Goal: Participate in discussion: Engage in conversation with other users on a specific topic

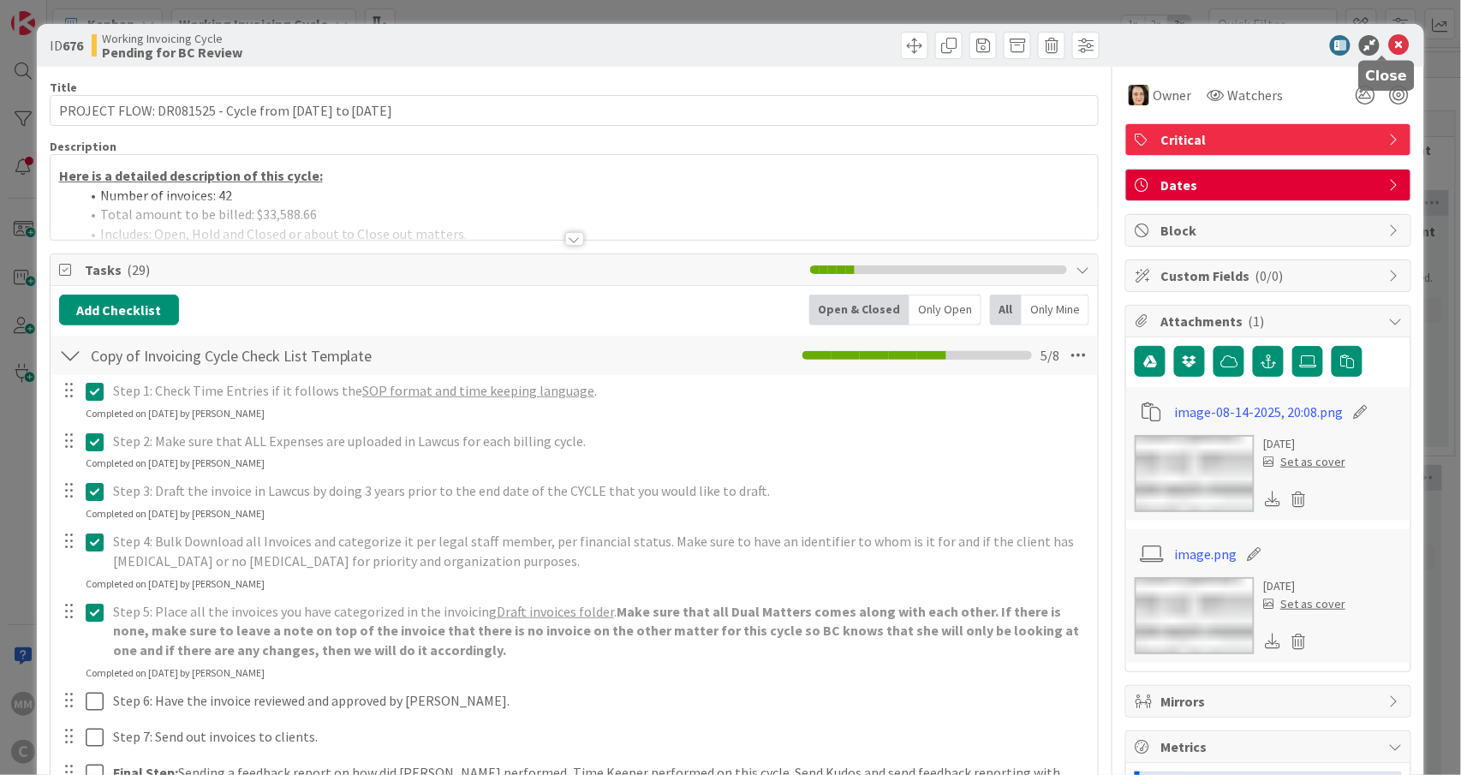
click at [1389, 46] on icon at bounding box center [1399, 45] width 21 height 21
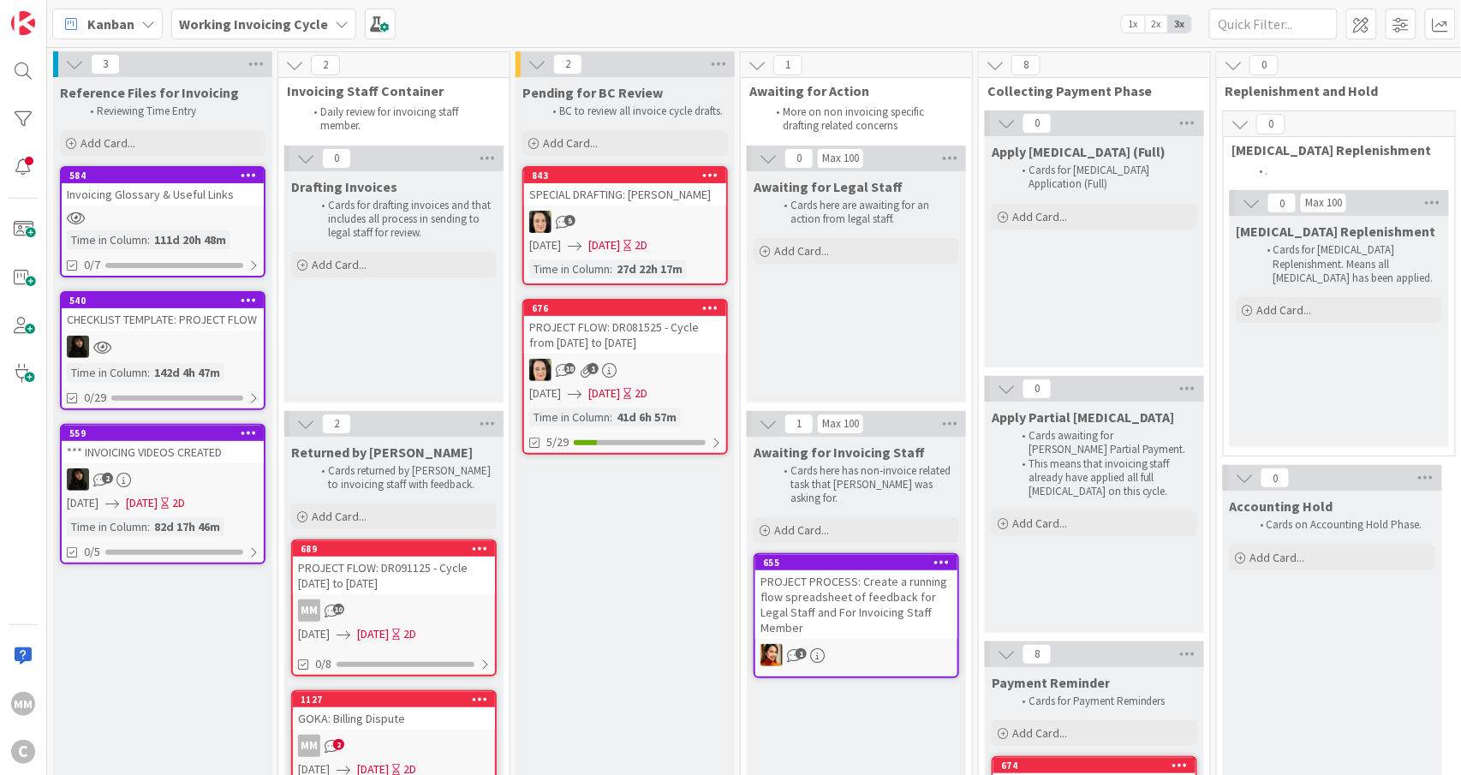
scroll to position [114, 0]
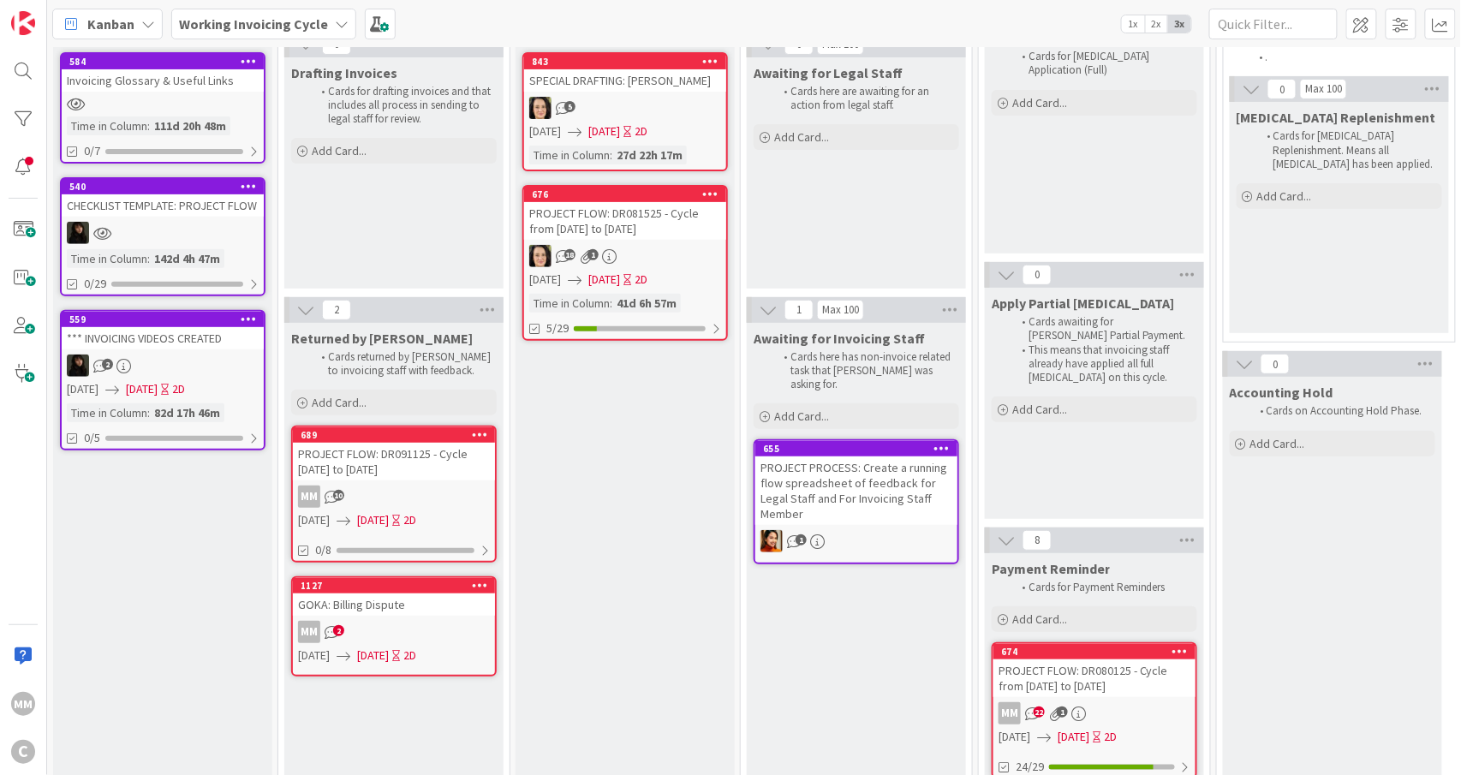
click at [412, 490] on div "MM 10" at bounding box center [394, 497] width 202 height 22
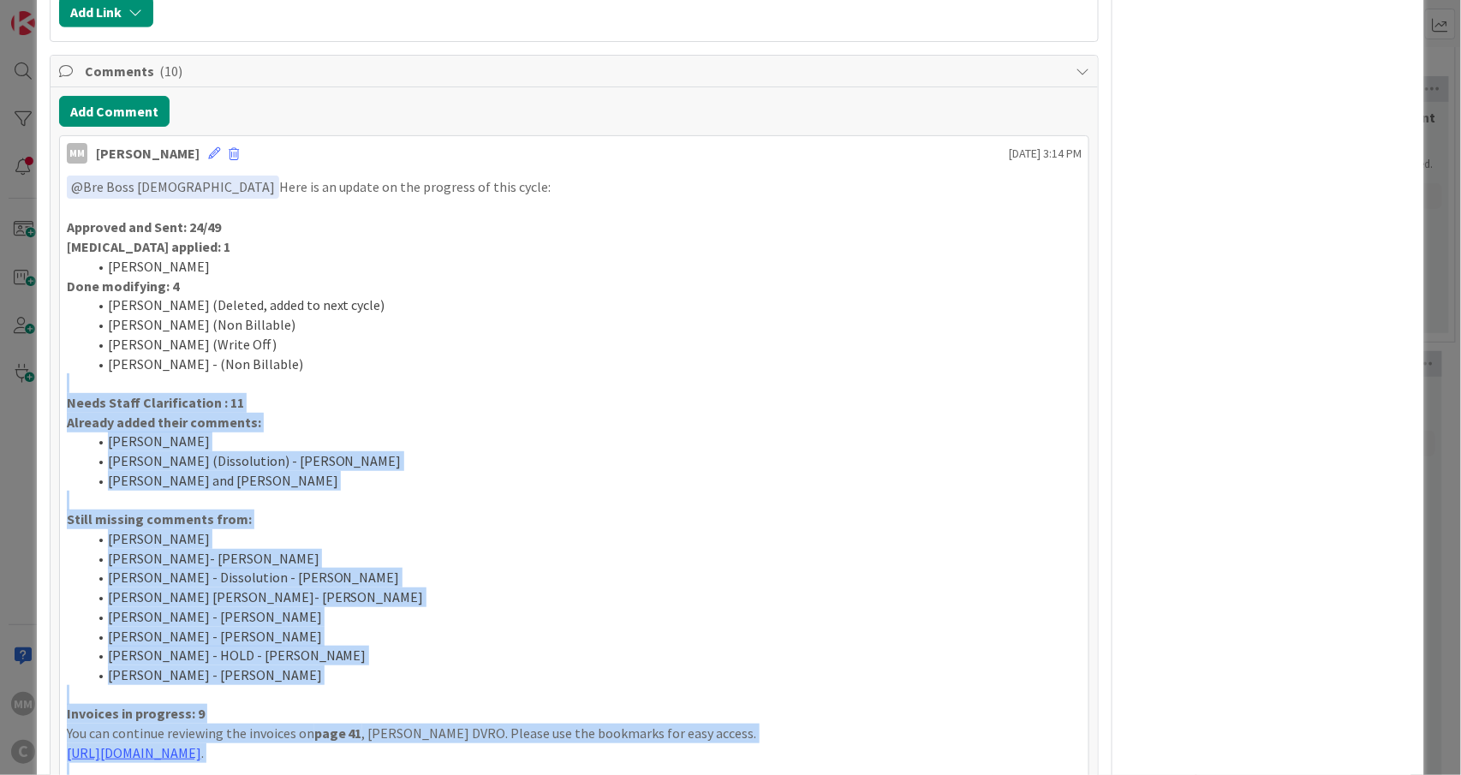
scroll to position [799, 0]
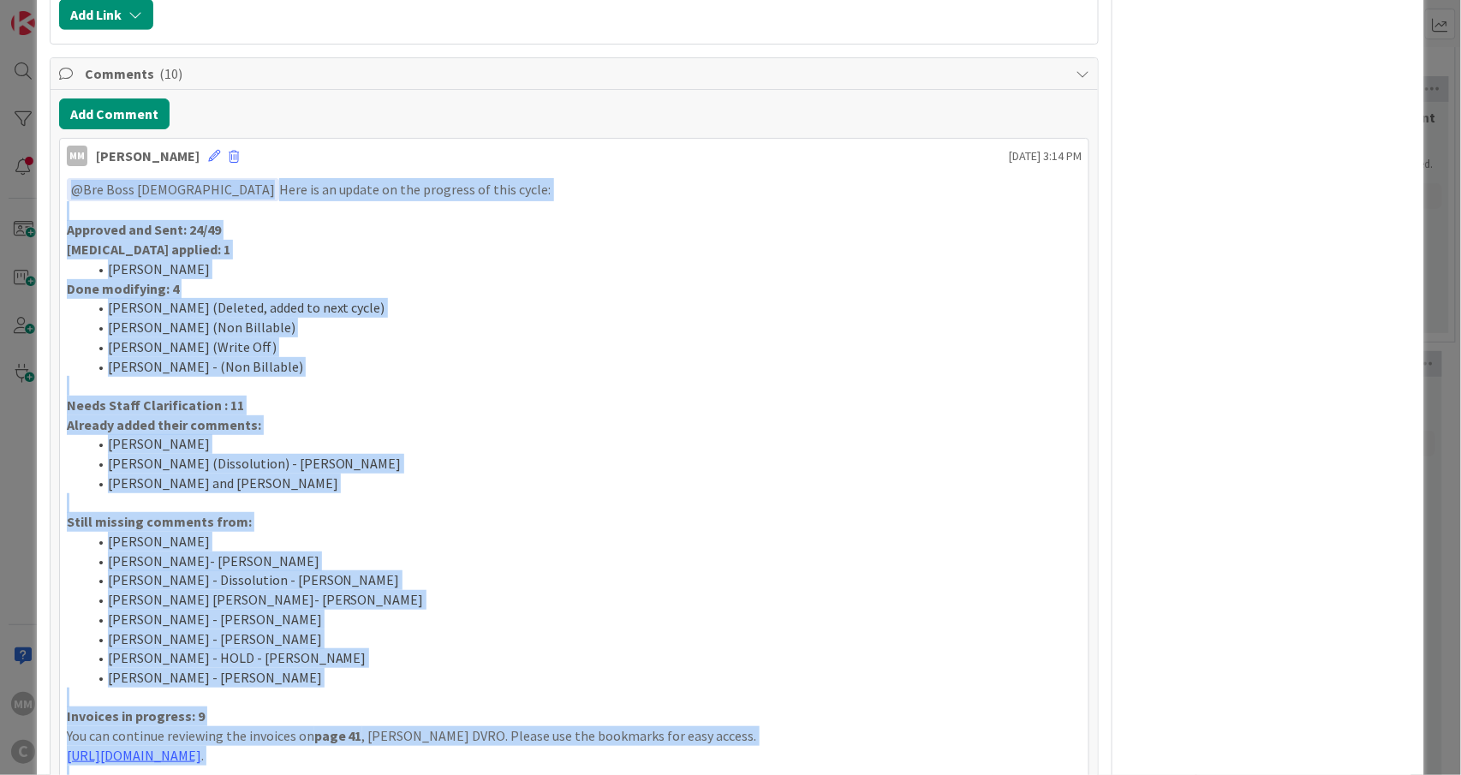
drag, startPoint x: 608, startPoint y: 574, endPoint x: 50, endPoint y: 197, distance: 673.8
copy div "﻿ @ Bre Boss [DEMOGRAPHIC_DATA] ﻿ Here is an update on the progress of this cyc…"
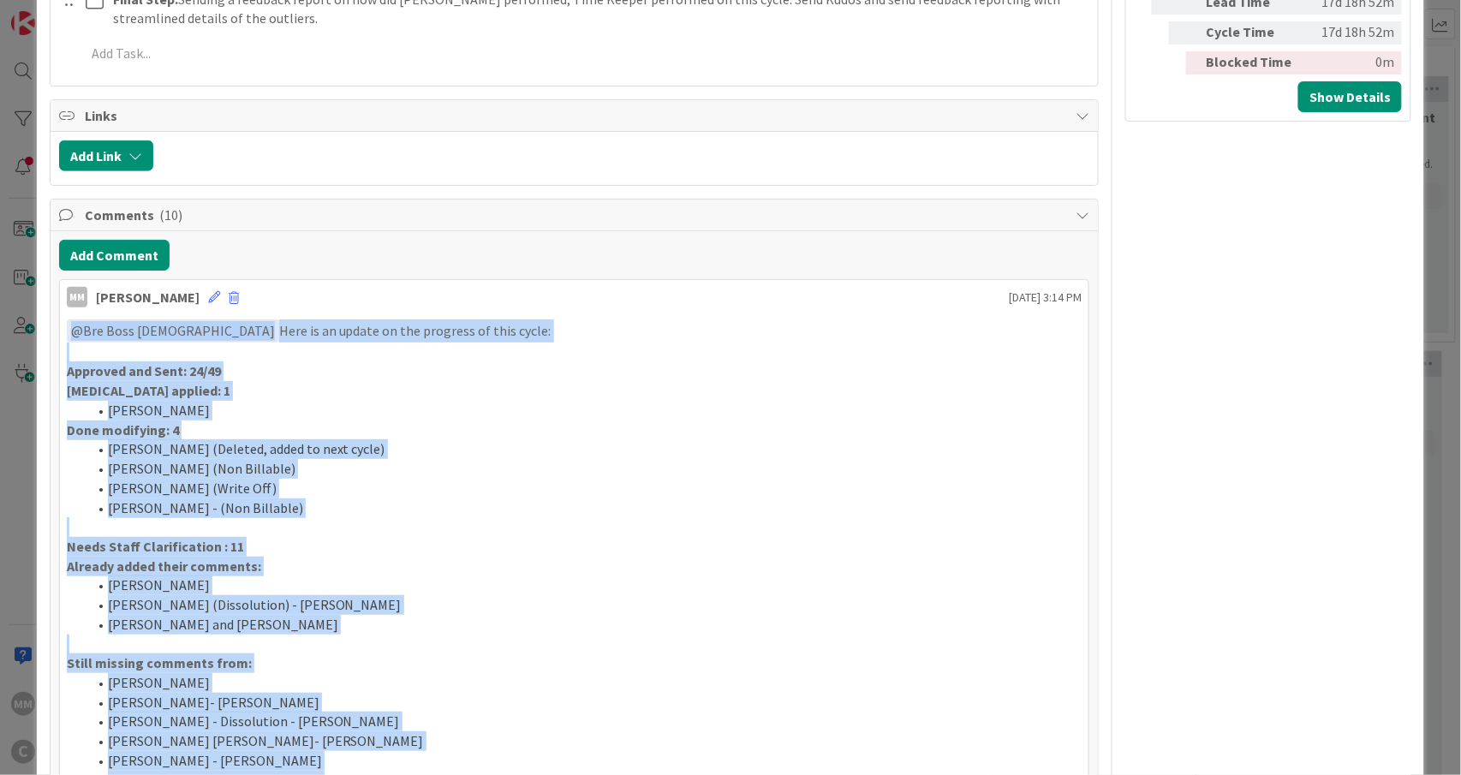
scroll to position [570, 0]
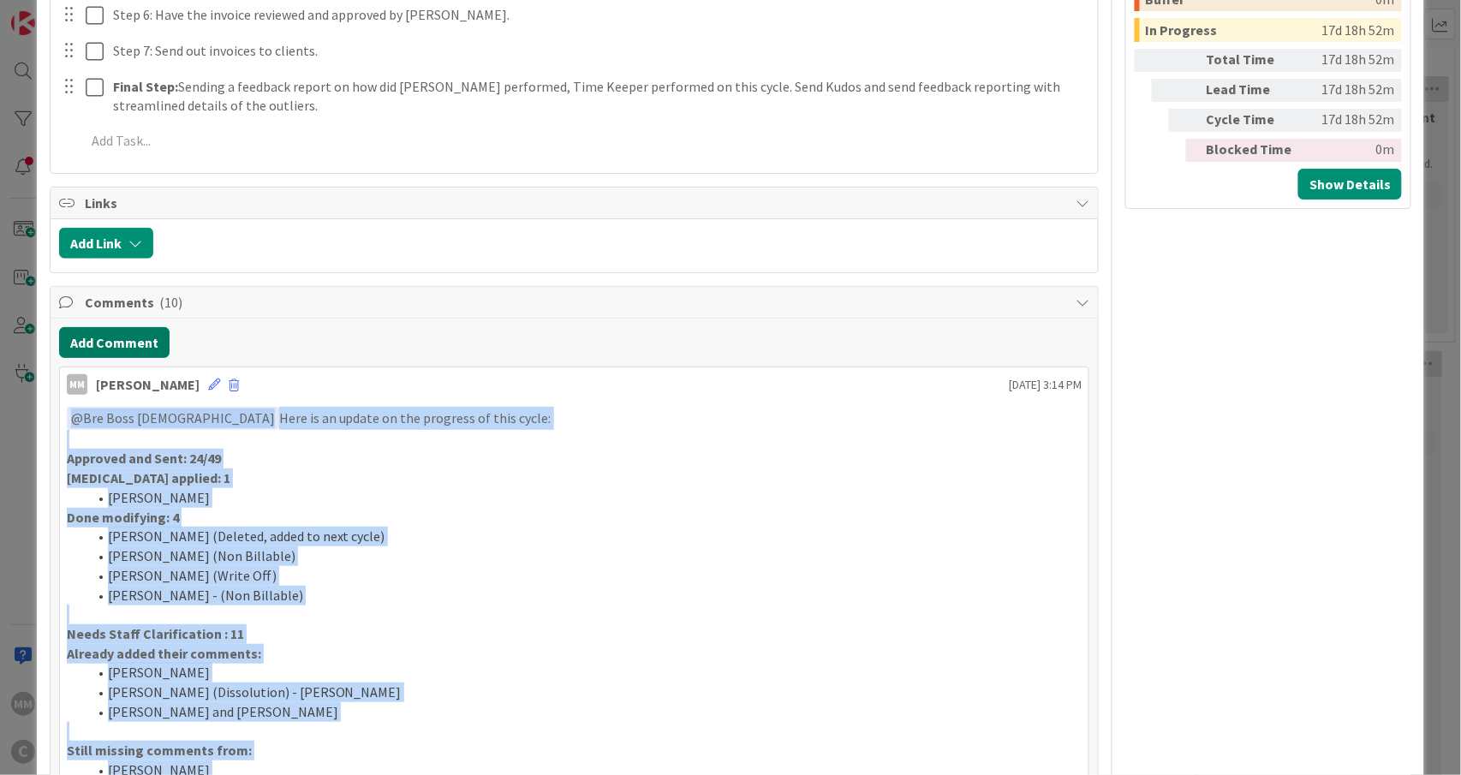
click at [110, 347] on button "Add Comment" at bounding box center [114, 342] width 110 height 31
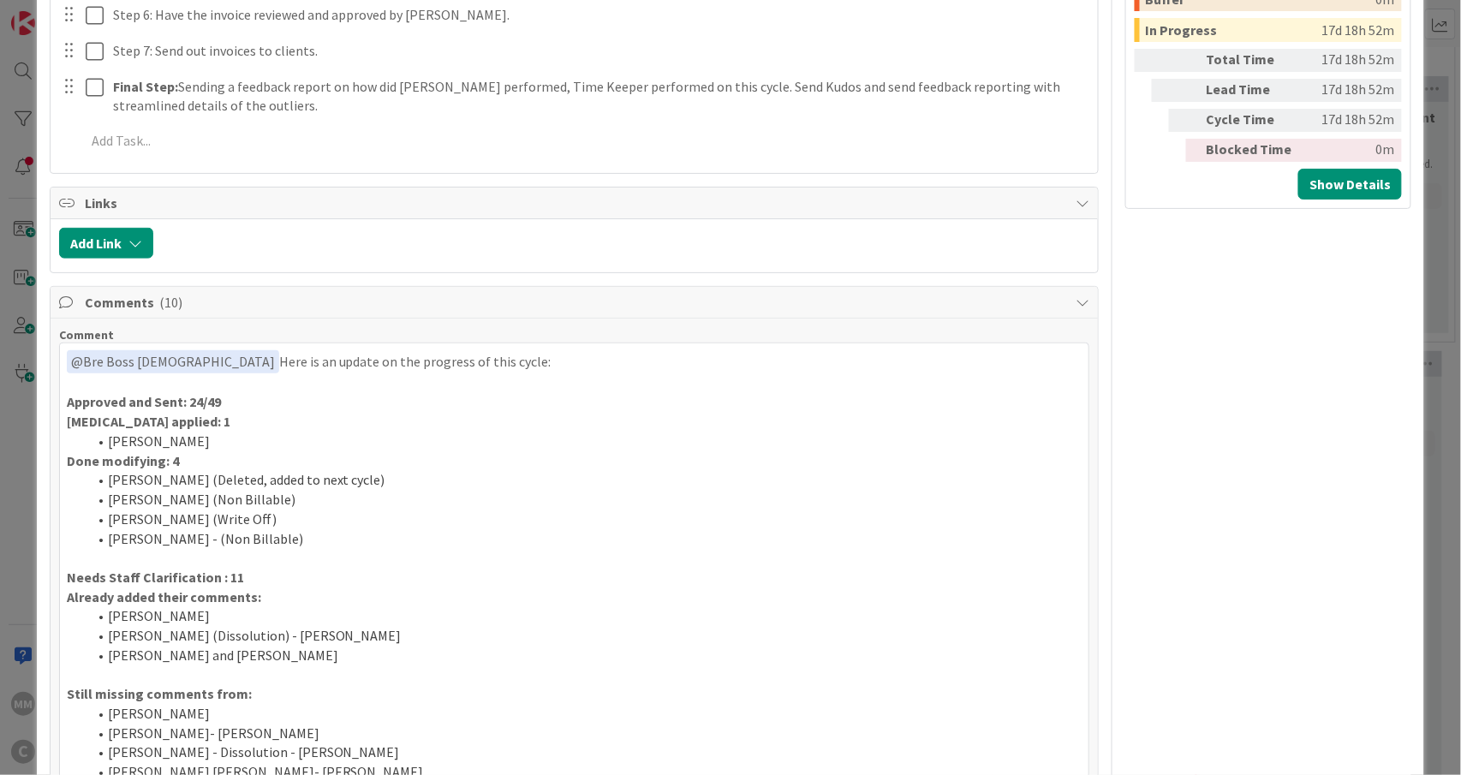
scroll to position [775, 0]
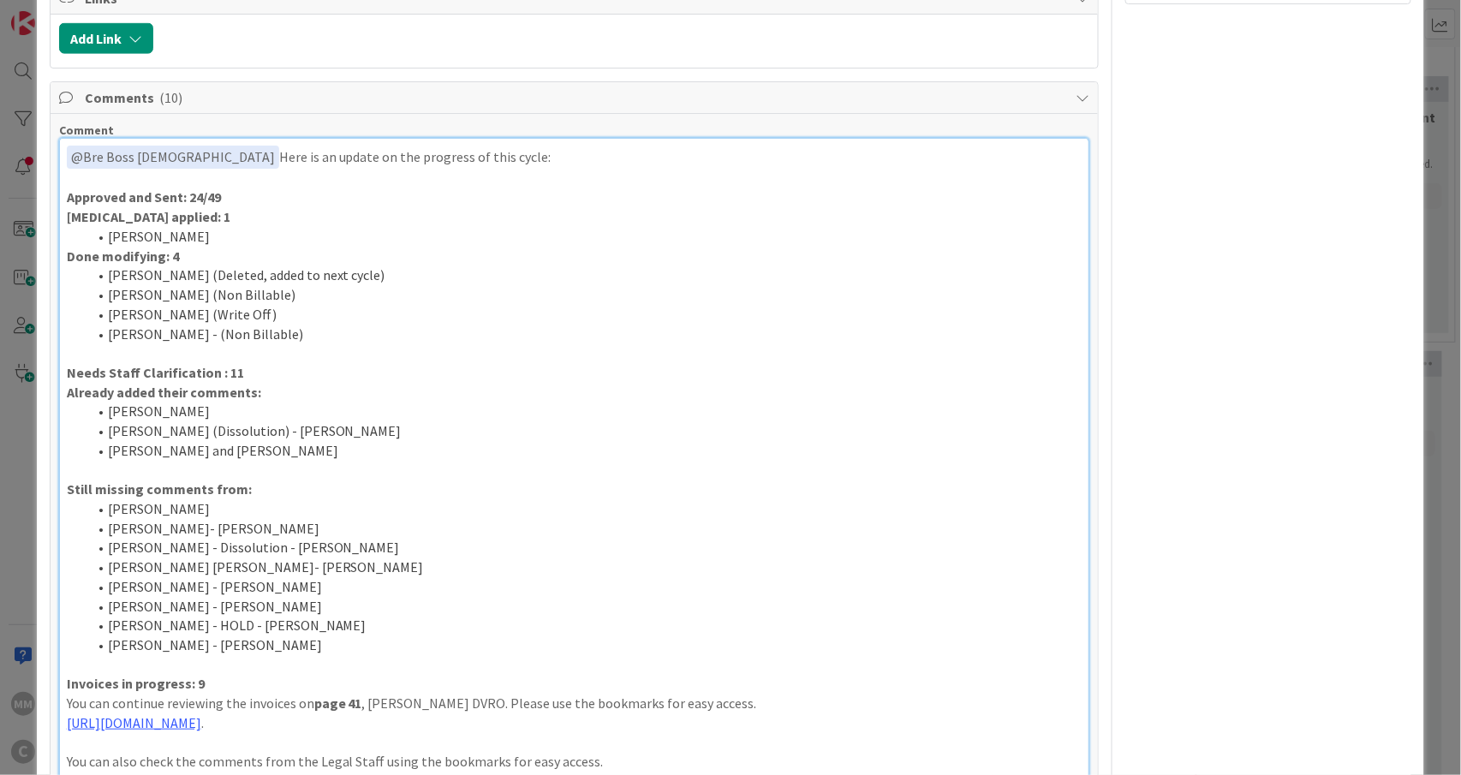
click at [216, 245] on li "[PERSON_NAME]" at bounding box center [584, 237] width 995 height 20
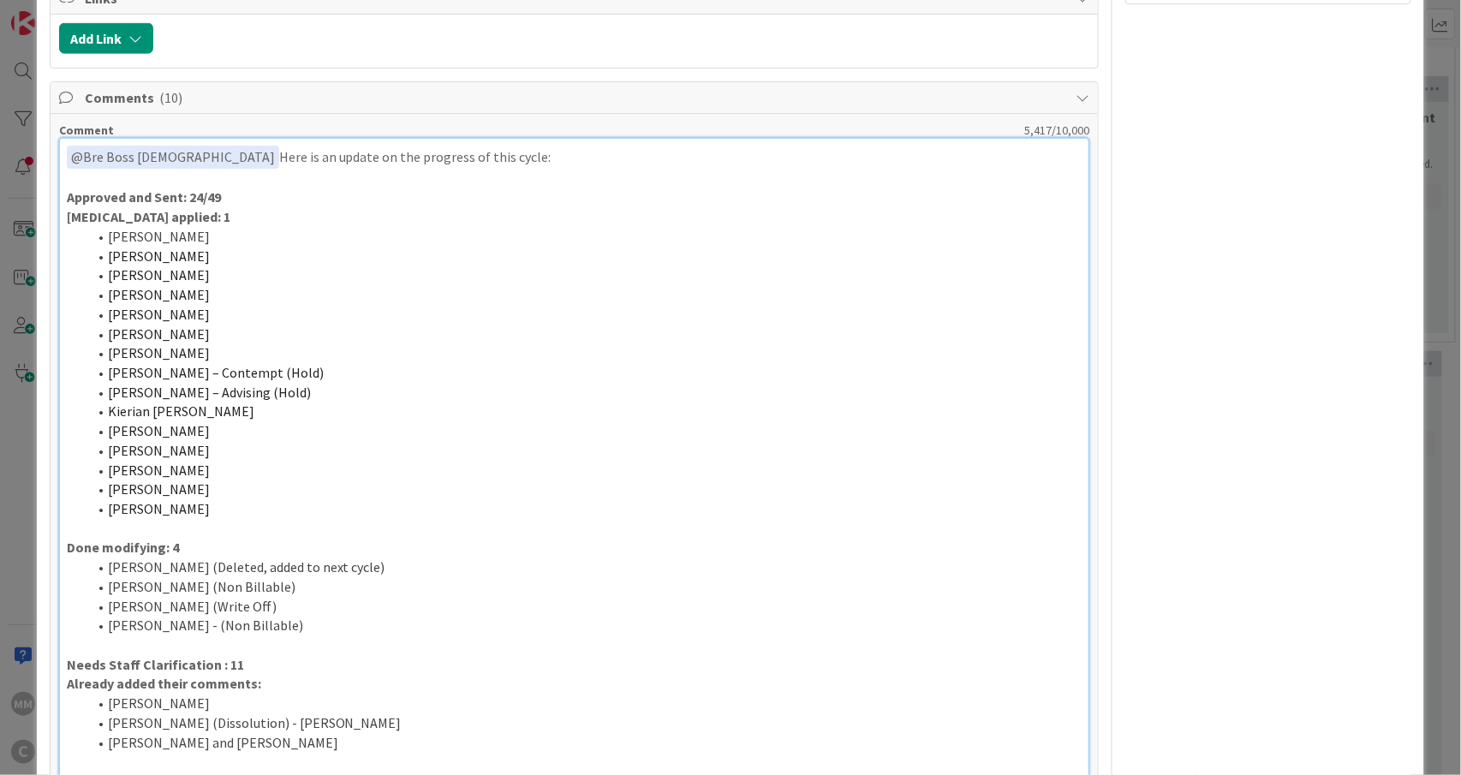
click at [223, 220] on p "[MEDICAL_DATA] applied: 1" at bounding box center [575, 217] width 1016 height 20
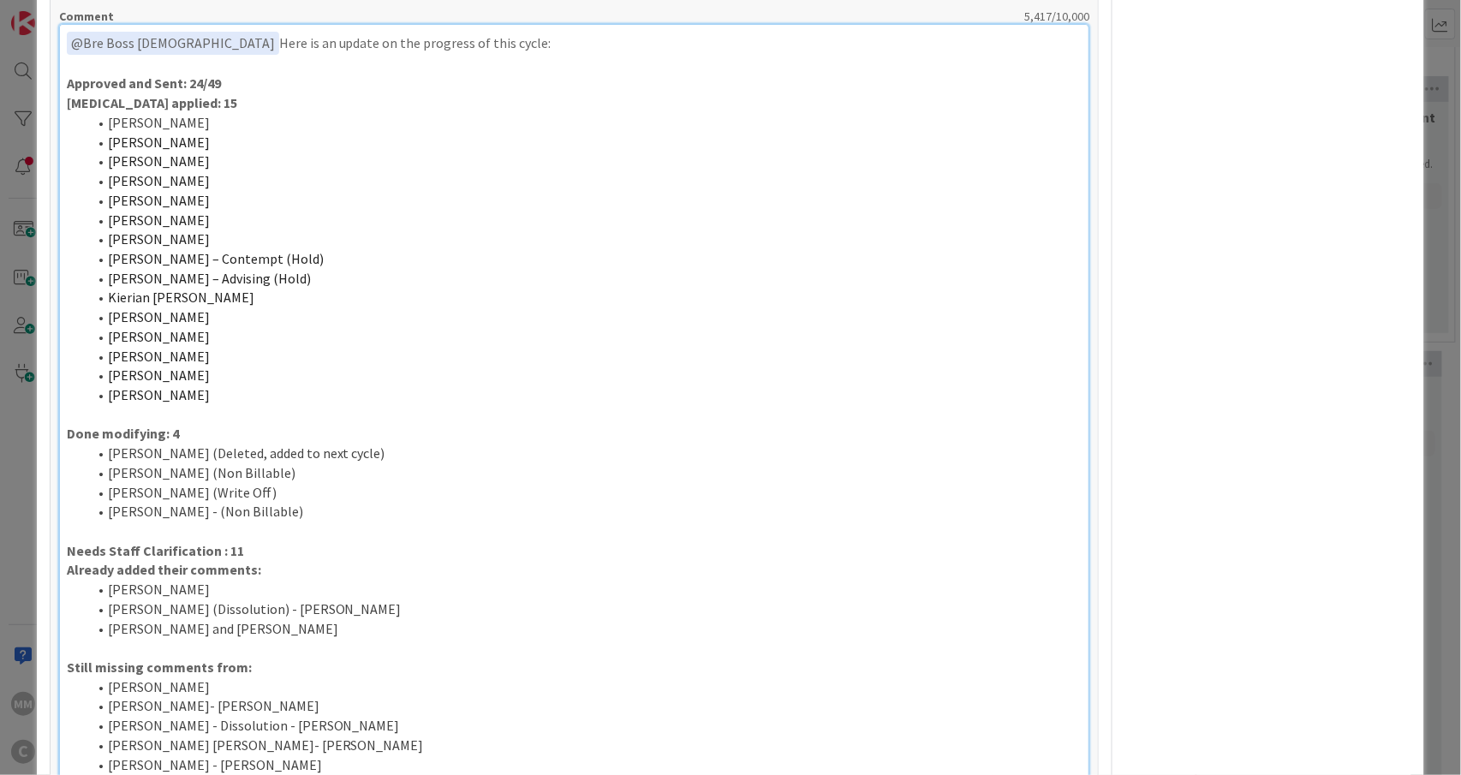
scroll to position [1004, 0]
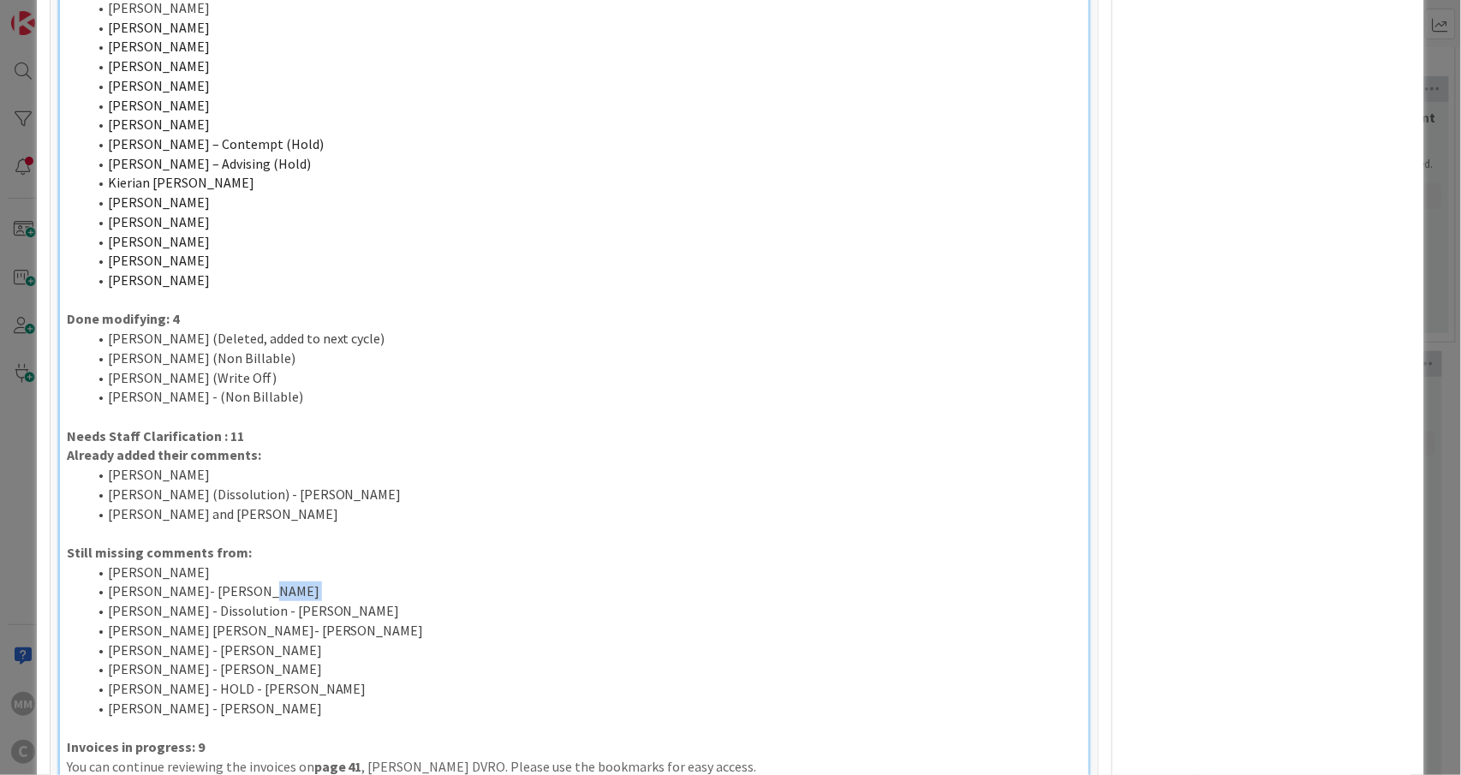
drag, startPoint x: 251, startPoint y: 600, endPoint x: 104, endPoint y: 605, distance: 147.4
click at [104, 605] on ol "[PERSON_NAME] [PERSON_NAME]- [PERSON_NAME] - Dissolution - [PERSON_NAME]- [PERS…" at bounding box center [575, 641] width 1016 height 156
drag, startPoint x: 264, startPoint y: 594, endPoint x: 93, endPoint y: 589, distance: 171.4
click at [93, 589] on li "[PERSON_NAME]- [PERSON_NAME]" at bounding box center [584, 592] width 995 height 20
click at [265, 717] on li "[PERSON_NAME] - [PERSON_NAME]" at bounding box center [584, 709] width 995 height 20
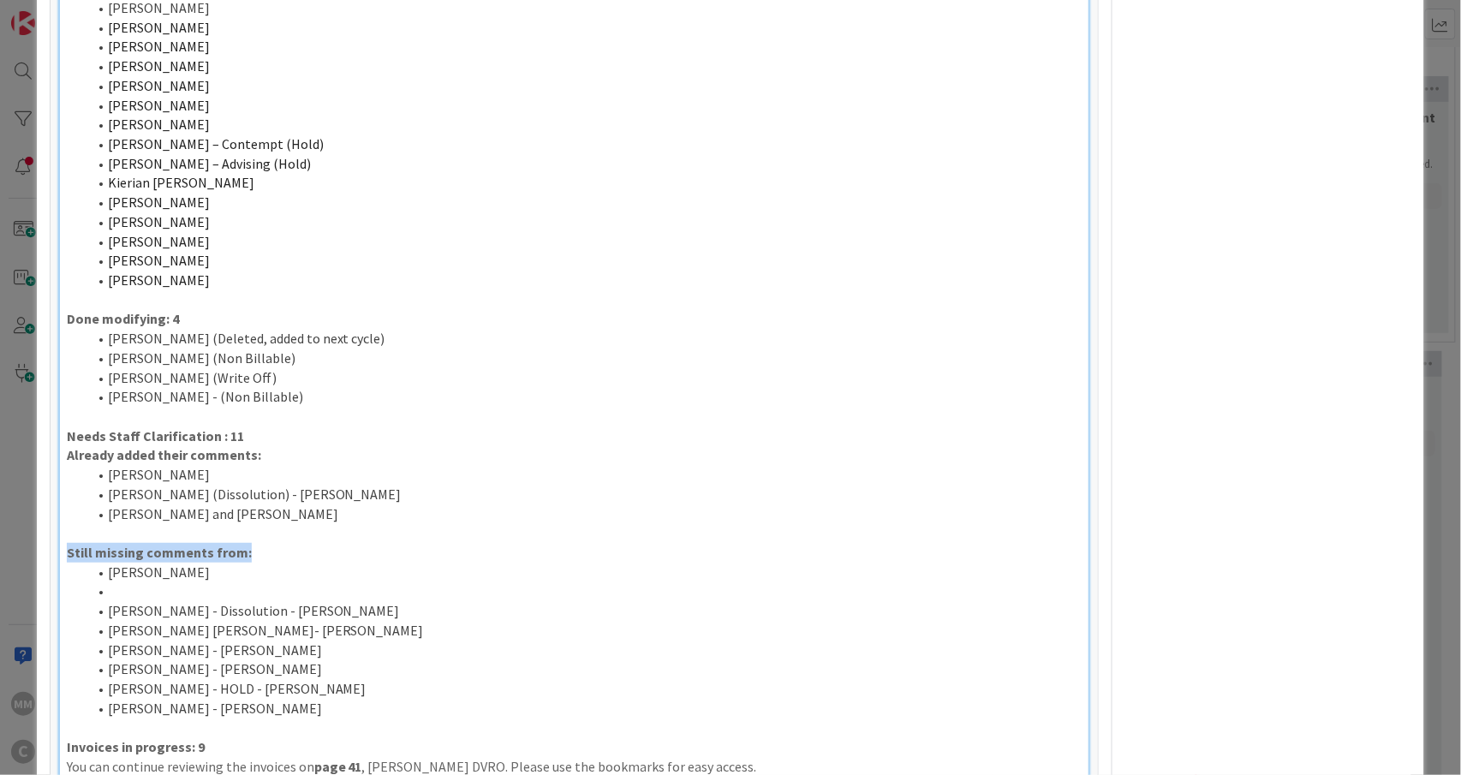
drag, startPoint x: 267, startPoint y: 555, endPoint x: 45, endPoint y: 552, distance: 221.9
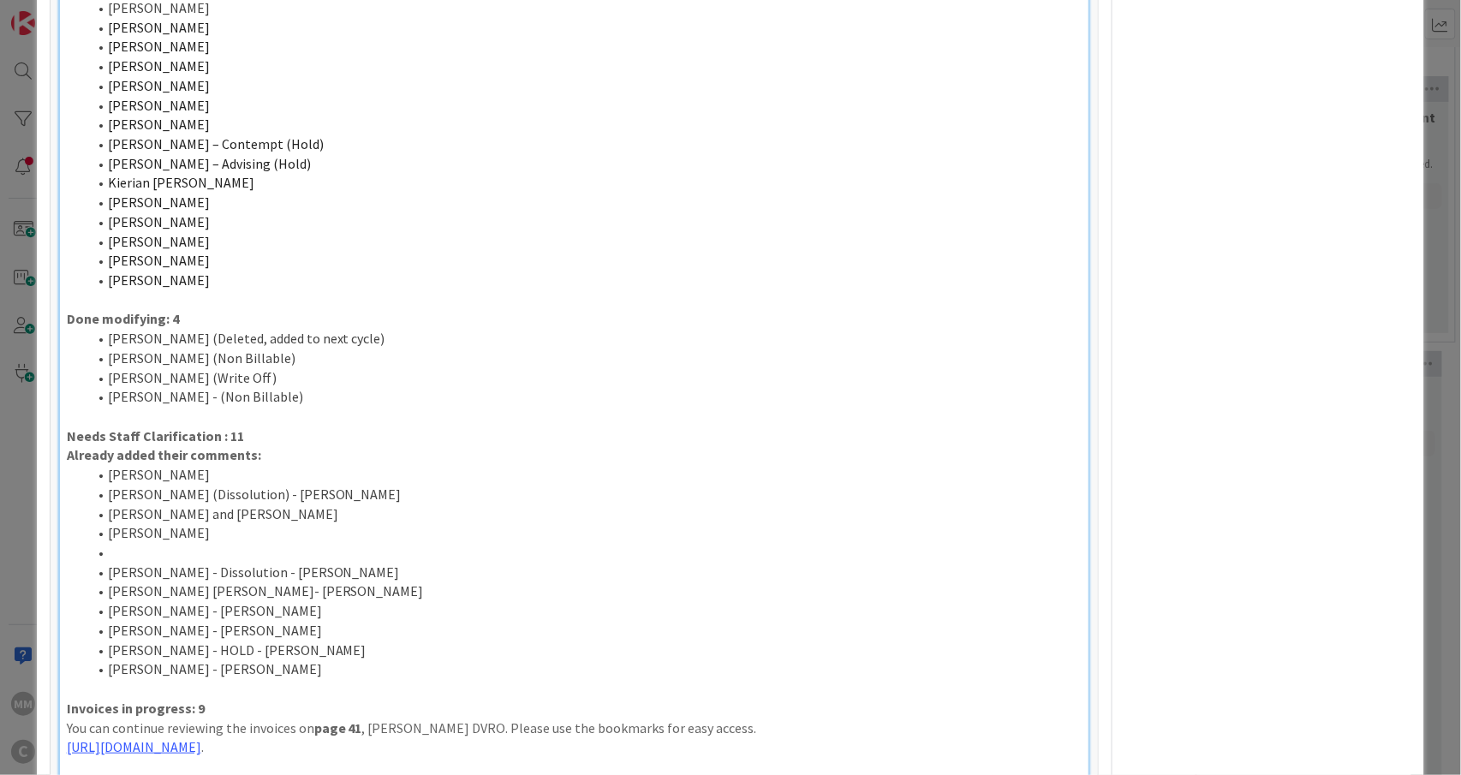
click at [125, 560] on li at bounding box center [584, 553] width 995 height 20
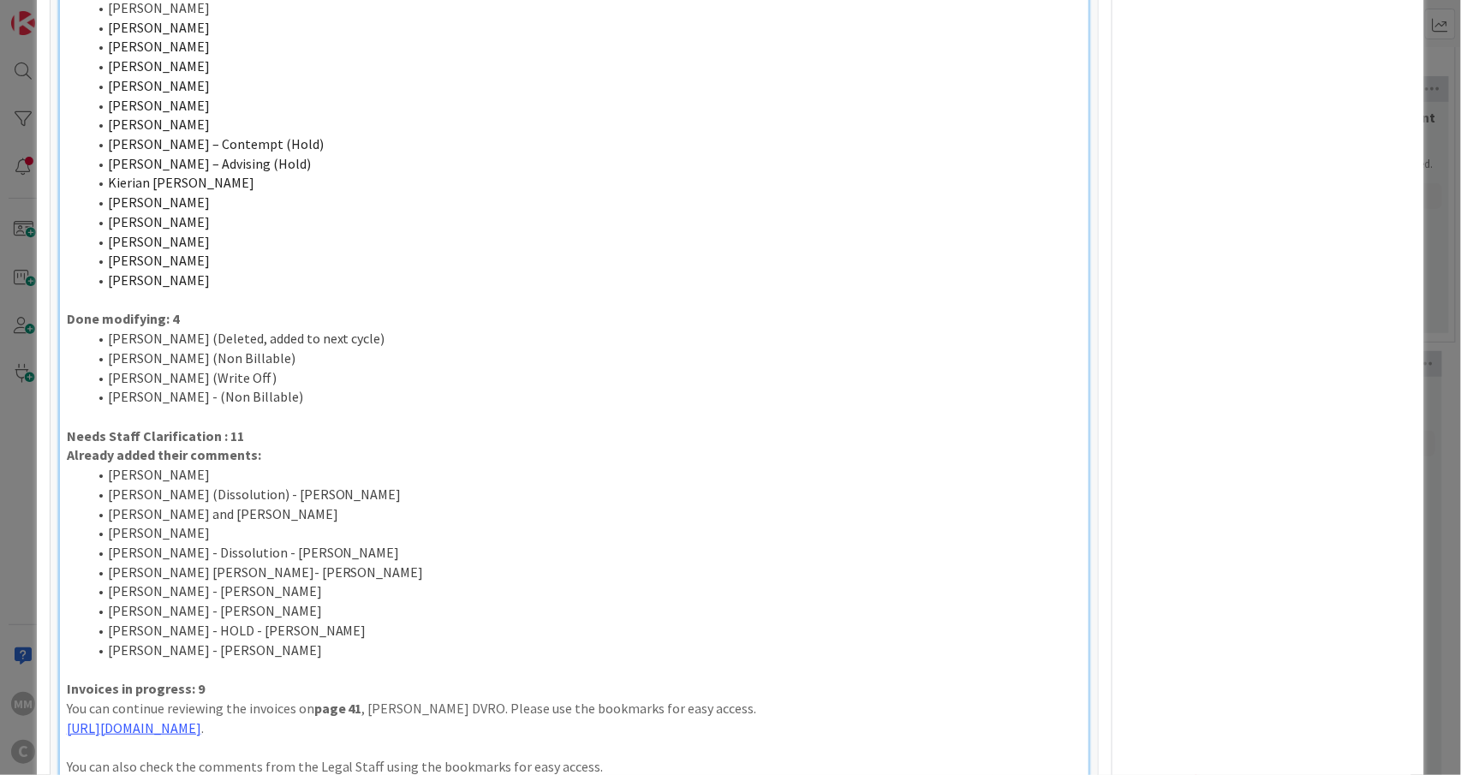
click at [317, 659] on li "[PERSON_NAME] - [PERSON_NAME]" at bounding box center [584, 651] width 995 height 20
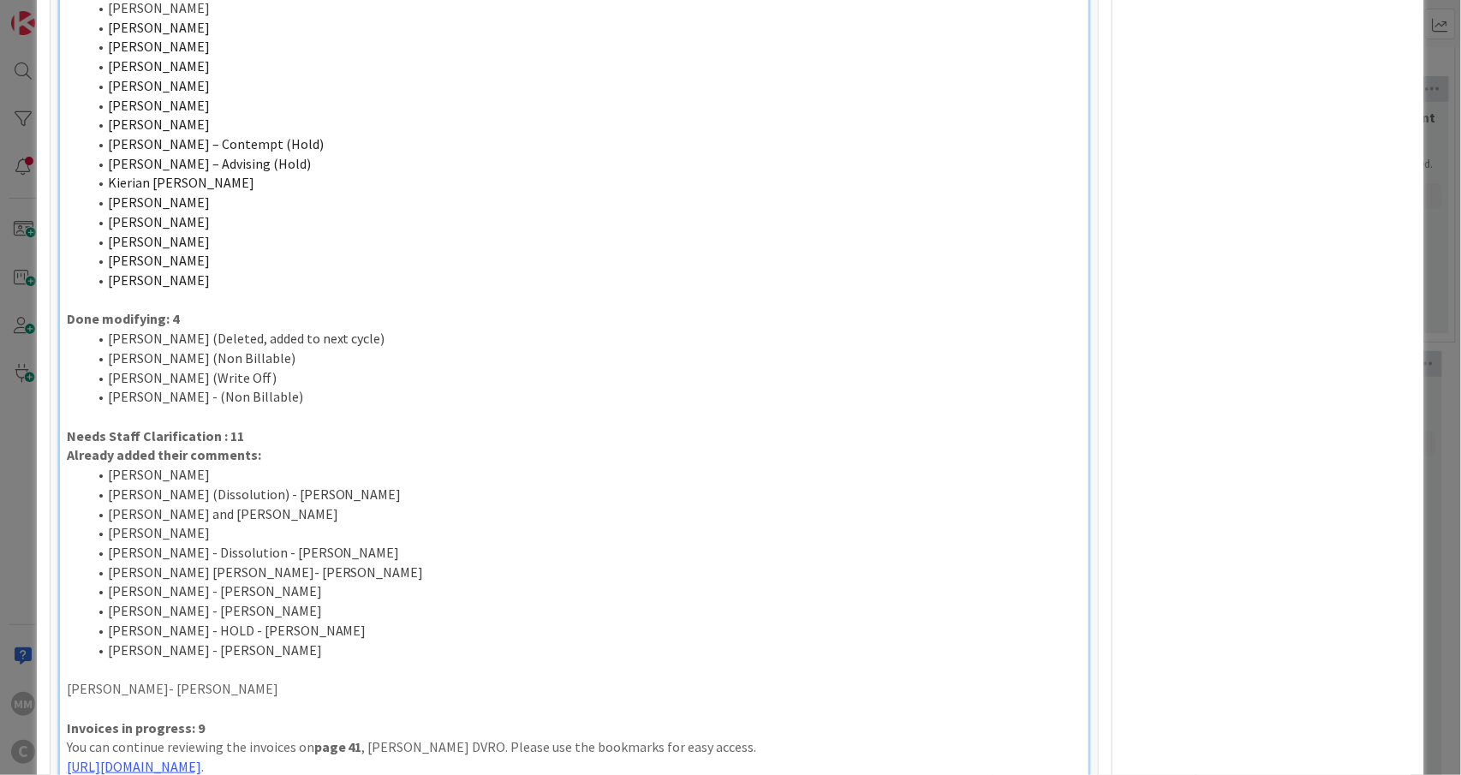
click at [144, 679] on p at bounding box center [575, 670] width 1016 height 20
click at [67, 678] on p "Still waiting for staff Review:" at bounding box center [575, 670] width 1016 height 20
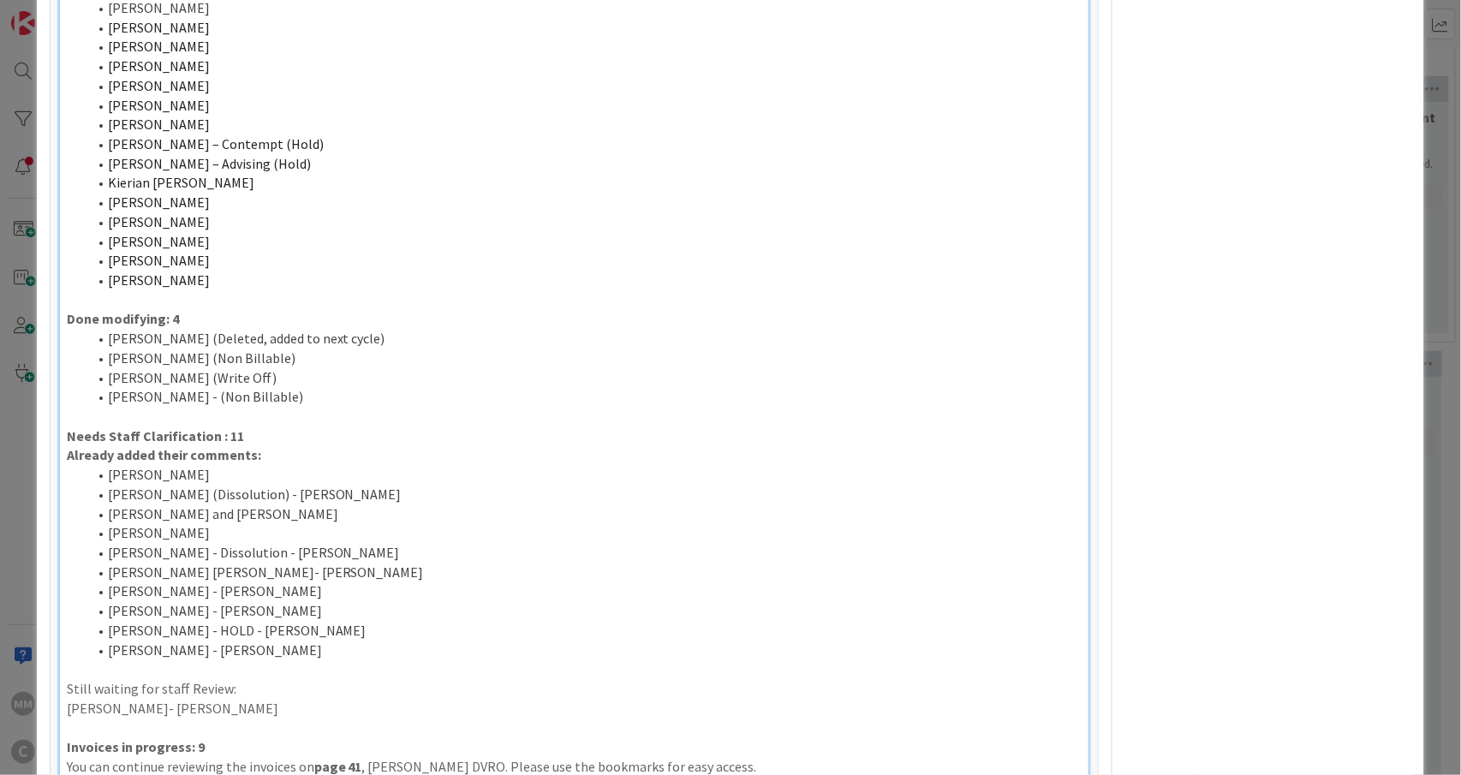
click at [69, 708] on p "[PERSON_NAME]- [PERSON_NAME]" at bounding box center [575, 709] width 1016 height 20
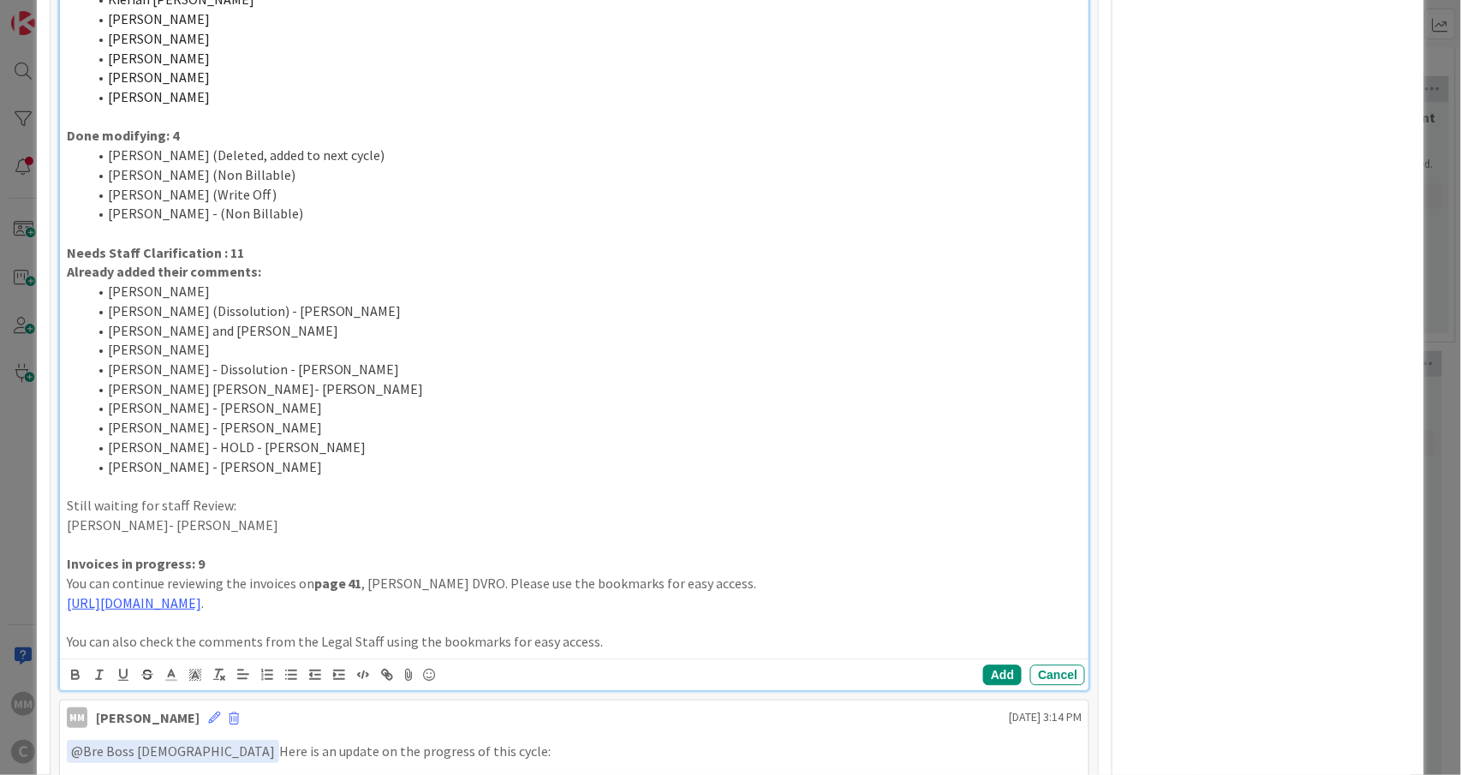
scroll to position [1232, 0]
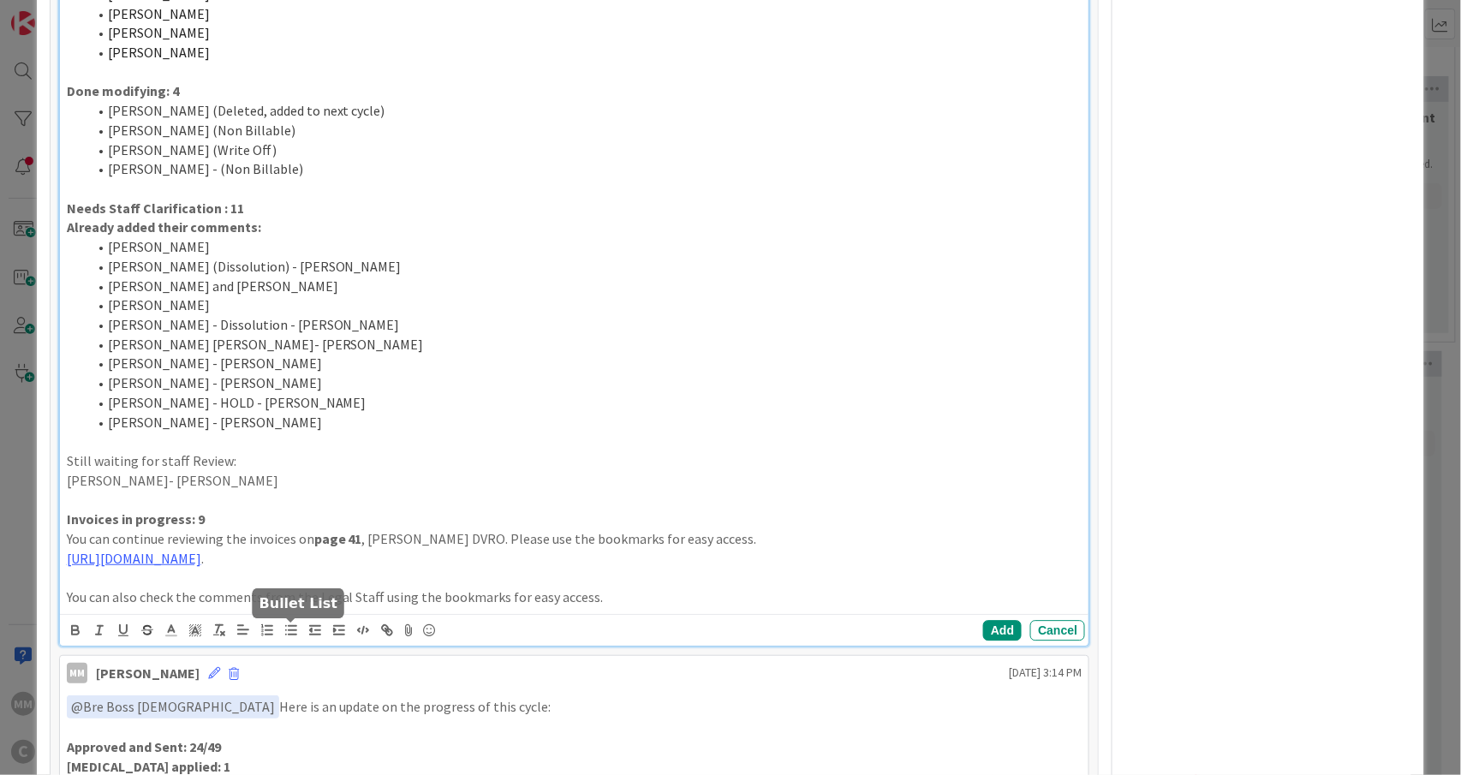
click at [284, 638] on icon "button" at bounding box center [291, 630] width 15 height 15
drag, startPoint x: 238, startPoint y: 459, endPoint x: 63, endPoint y: 463, distance: 174.8
click at [63, 463] on div "﻿ @ Bre Boss [DEMOGRAPHIC_DATA] ﻿ Here is an update on the progress of this cyc…" at bounding box center [575, 148] width 1030 height 932
click at [339, 485] on li "[PERSON_NAME]- [PERSON_NAME]" at bounding box center [584, 481] width 995 height 20
click at [268, 233] on p "Already added their comments:" at bounding box center [575, 228] width 1016 height 20
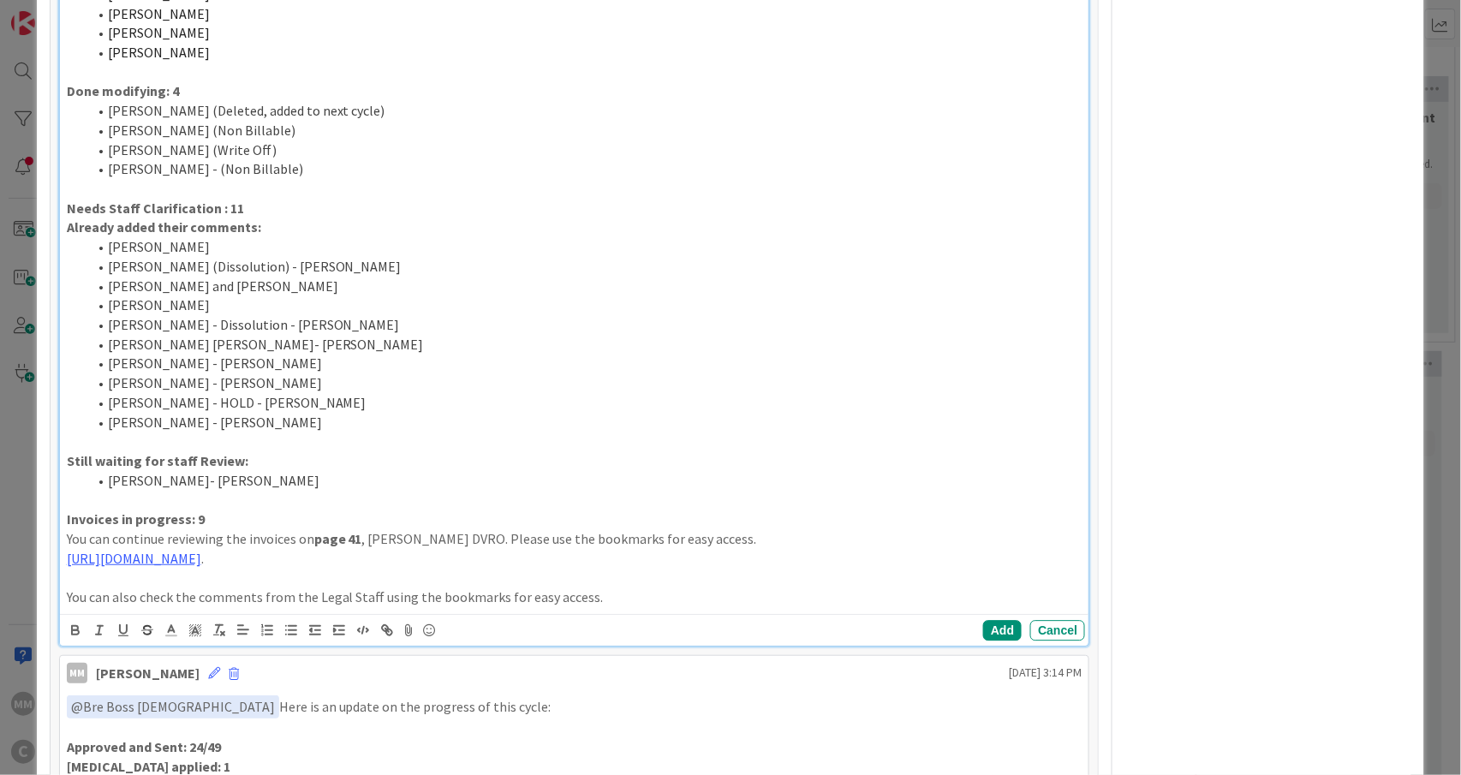
click at [254, 231] on strong "Already added their comments:" at bounding box center [164, 226] width 194 height 17
click at [459, 308] on li "[PERSON_NAME]" at bounding box center [584, 306] width 995 height 20
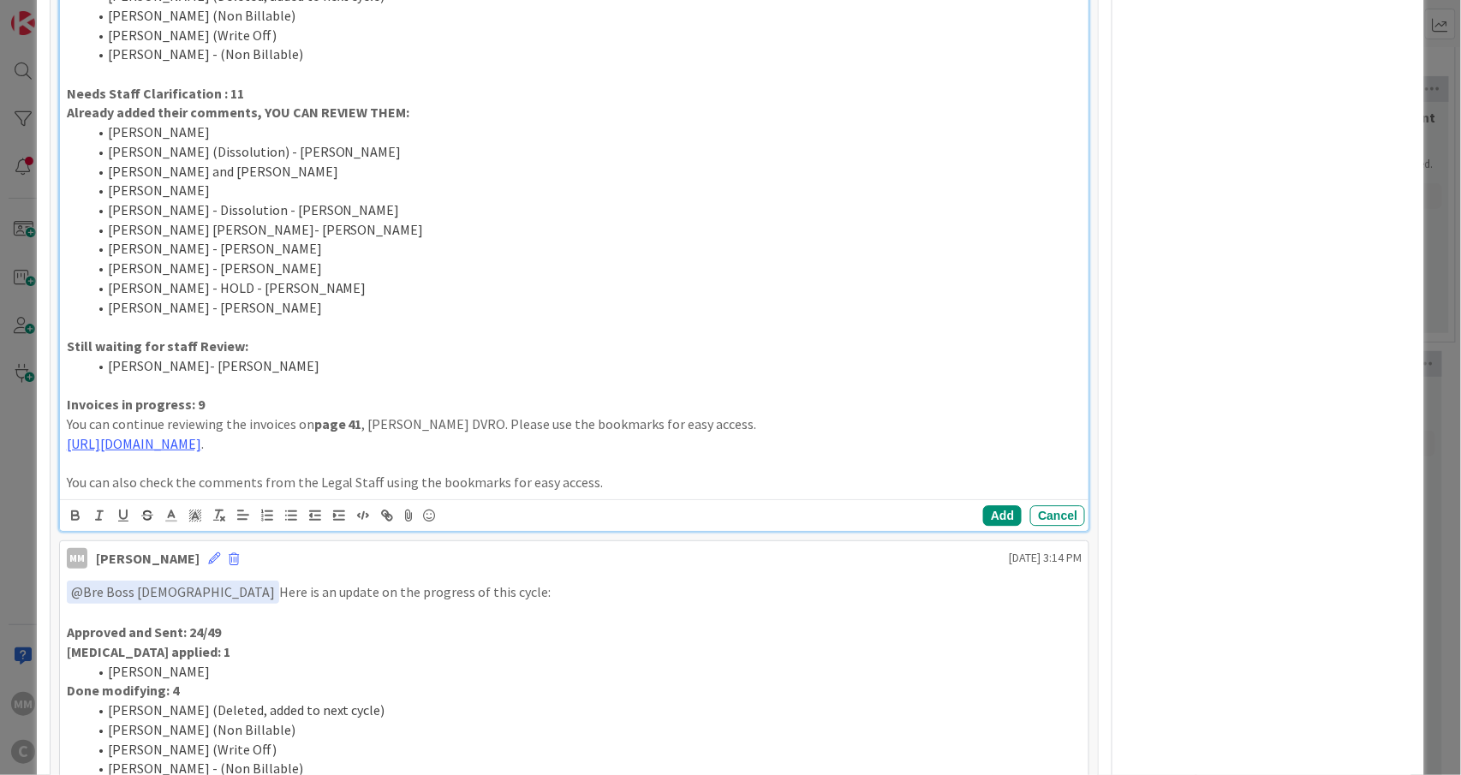
click at [367, 367] on li "[PERSON_NAME]- [PERSON_NAME]" at bounding box center [584, 366] width 995 height 20
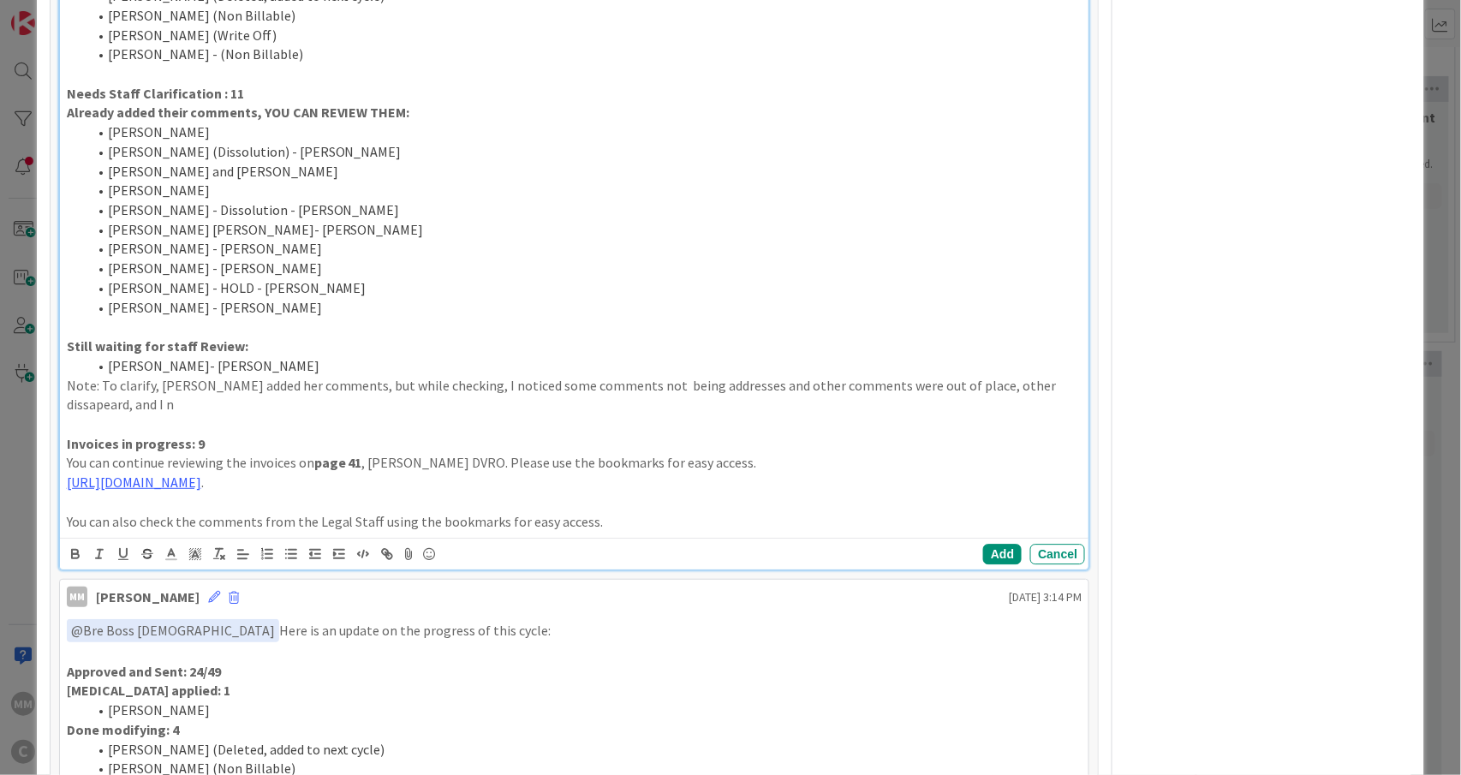
click at [984, 391] on p "Note: To clarify, [PERSON_NAME] added her comments, but while checking, I notic…" at bounding box center [575, 395] width 1016 height 39
click at [963, 391] on p "Note: To clarify, [PERSON_NAME] added her comments, but while checking, I notic…" at bounding box center [575, 395] width 1016 height 39
drag, startPoint x: 118, startPoint y: 415, endPoint x: 39, endPoint y: 403, distance: 80.6
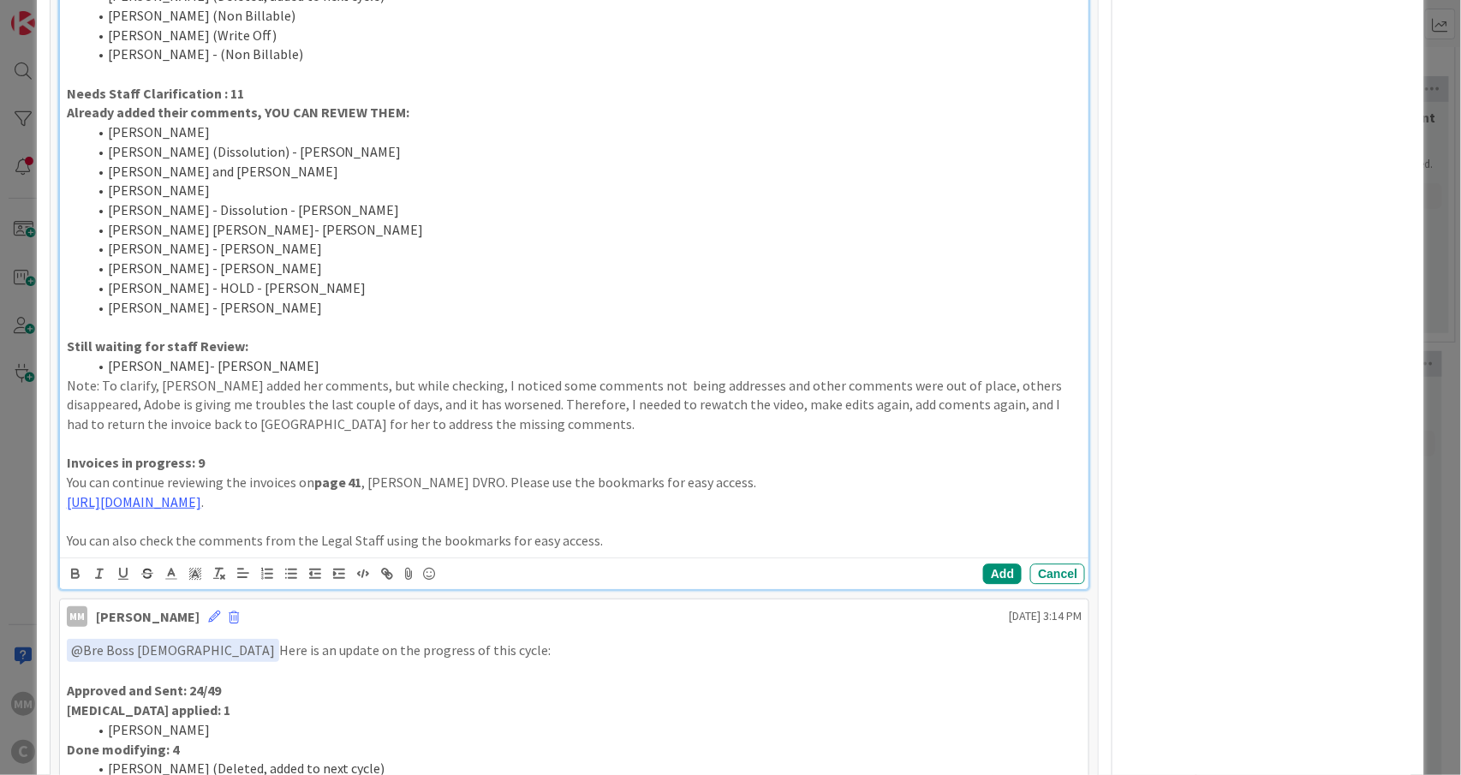
click at [855, 409] on p "Note: To clarify, [PERSON_NAME] added her comments, but while checking, I notic…" at bounding box center [575, 405] width 1016 height 58
click at [514, 443] on p at bounding box center [575, 444] width 1016 height 20
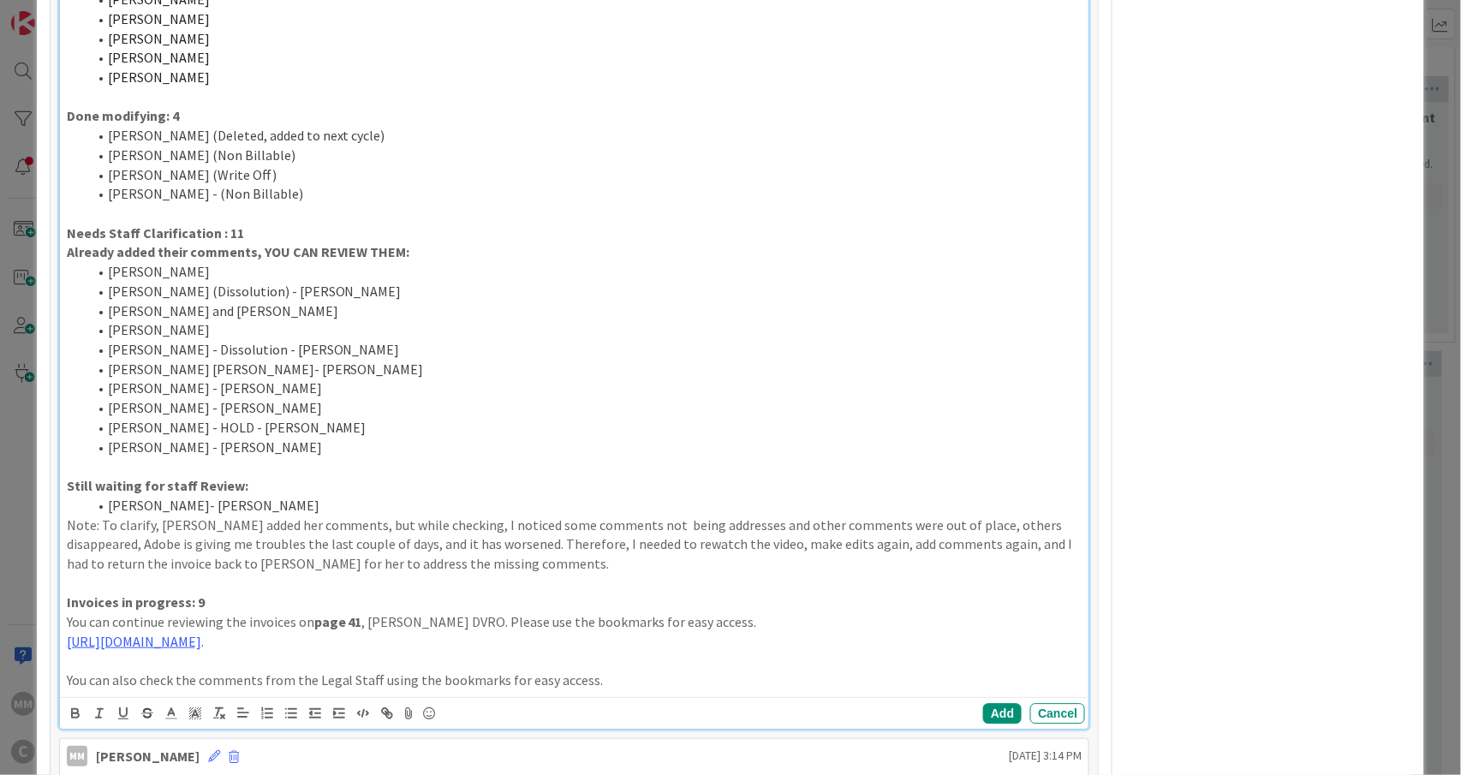
scroll to position [1232, 0]
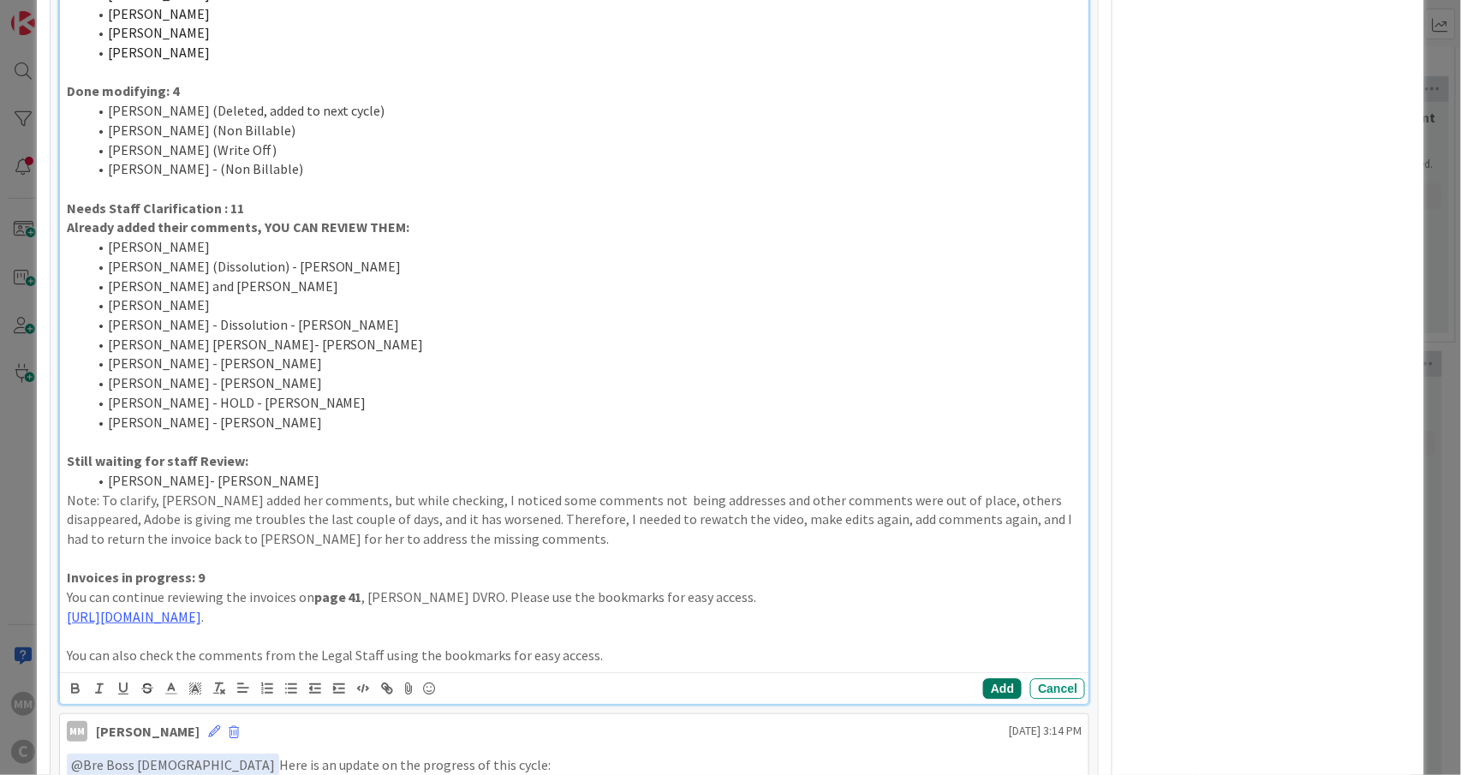
click at [983, 685] on button "Add" at bounding box center [1002, 688] width 39 height 21
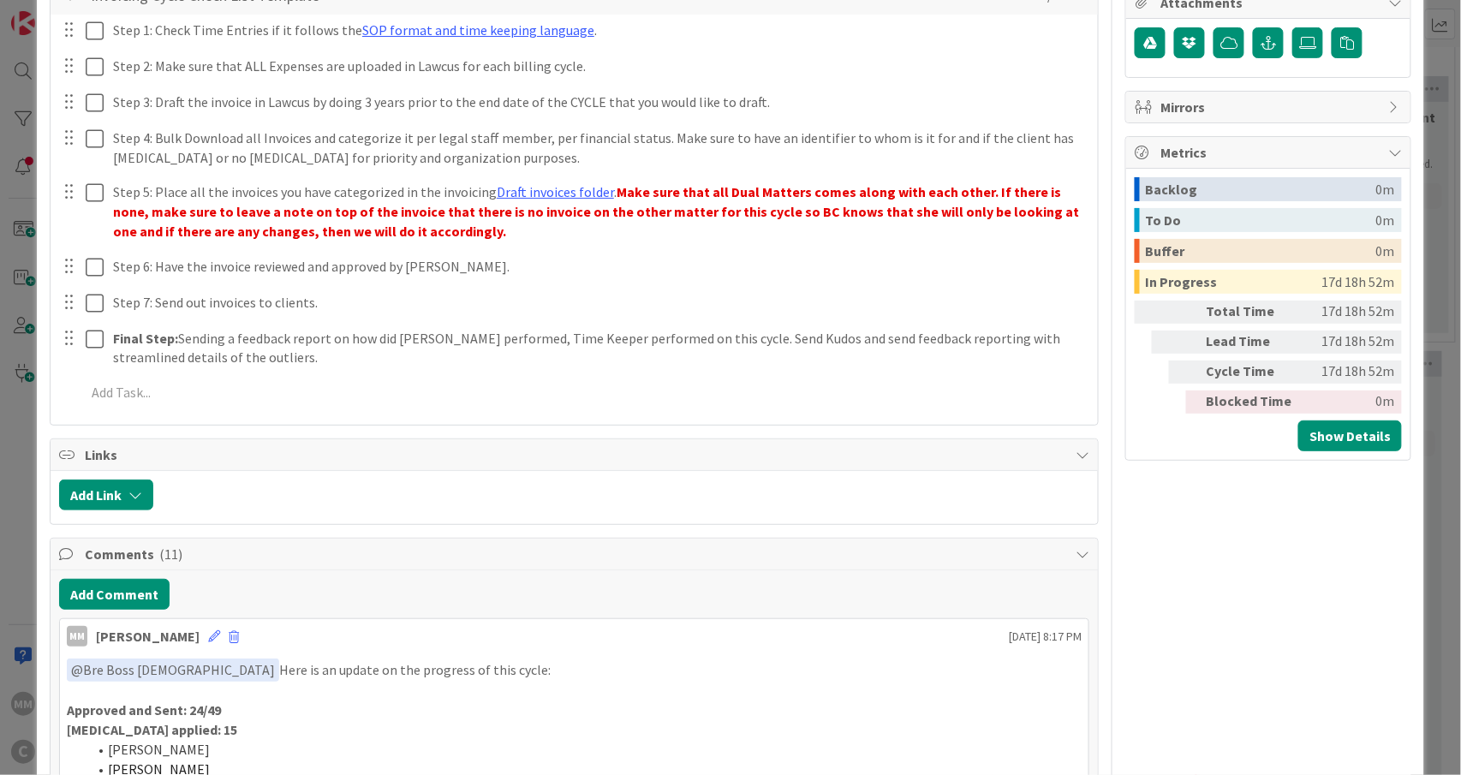
scroll to position [0, 0]
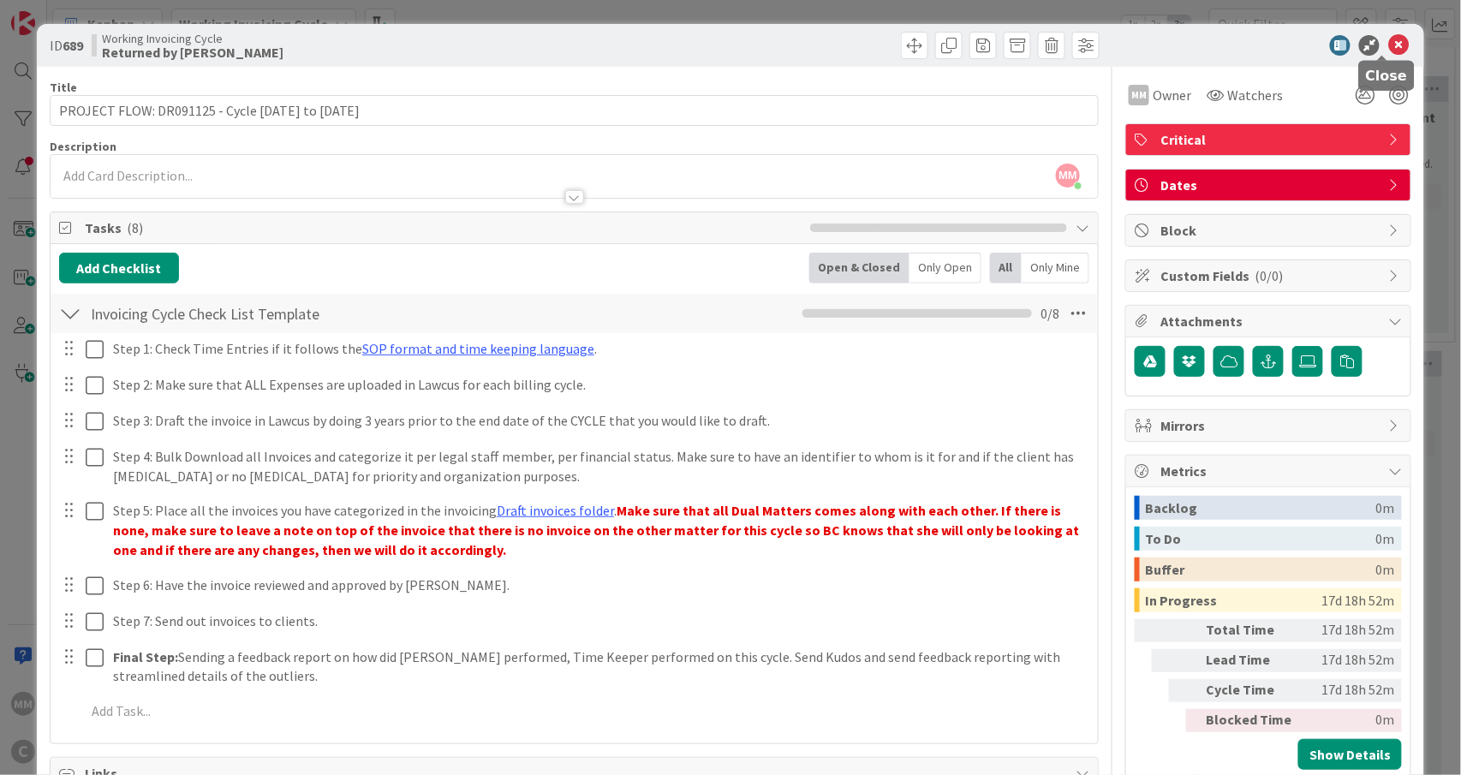
click at [1389, 36] on icon at bounding box center [1399, 45] width 21 height 21
